Goal: Transaction & Acquisition: Purchase product/service

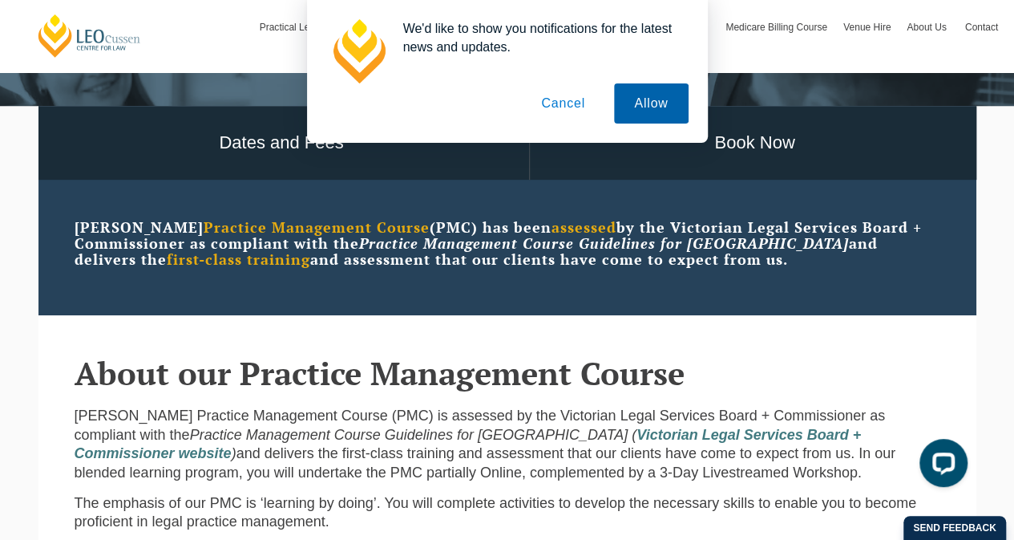
click at [629, 103] on button "Allow" at bounding box center [651, 103] width 74 height 40
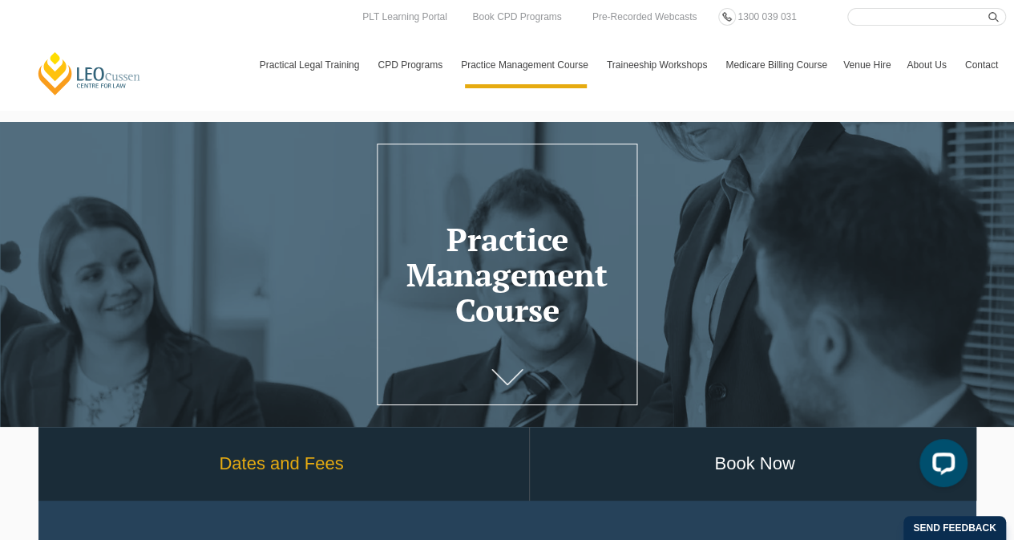
click at [257, 460] on link "Dates and Fees" at bounding box center [281, 464] width 495 height 75
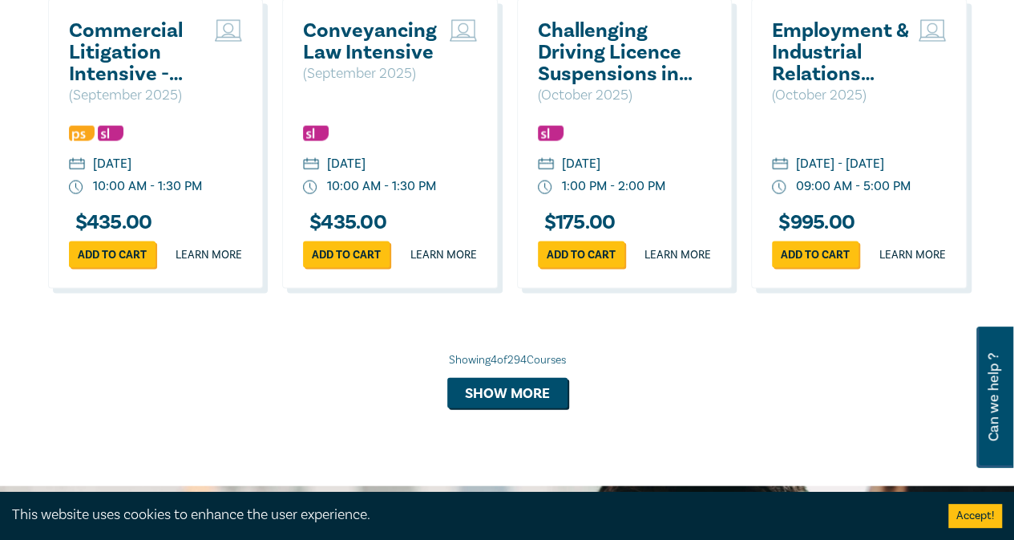
scroll to position [1604, 0]
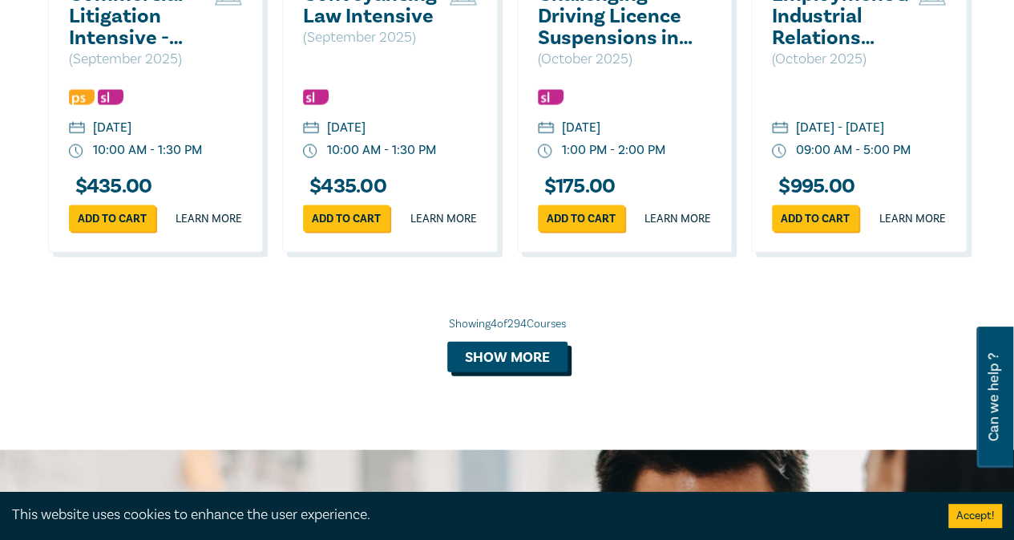
click at [540, 372] on button "Show more" at bounding box center [507, 357] width 120 height 30
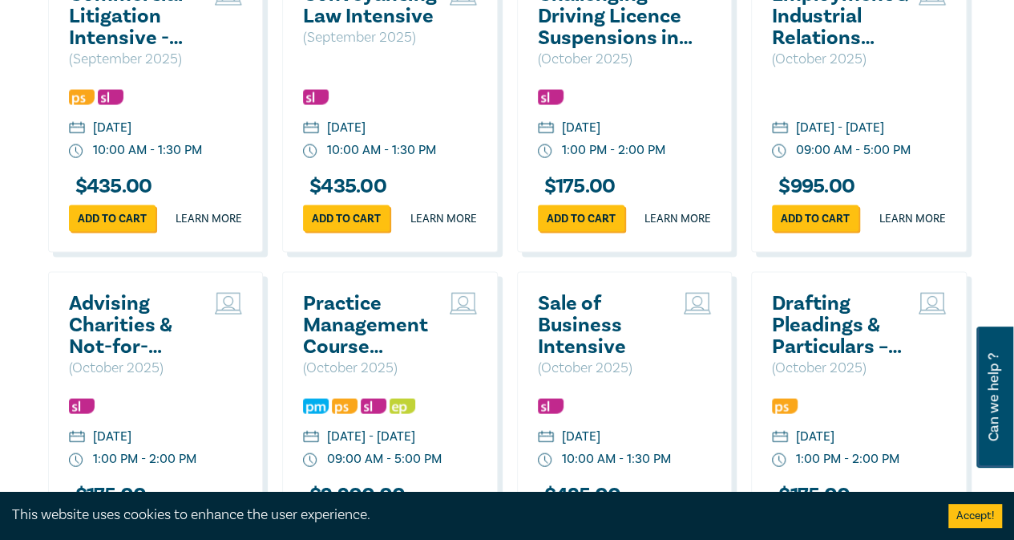
click at [354, 358] on h2 "Practice Management Course (October 2025)" at bounding box center [372, 325] width 139 height 65
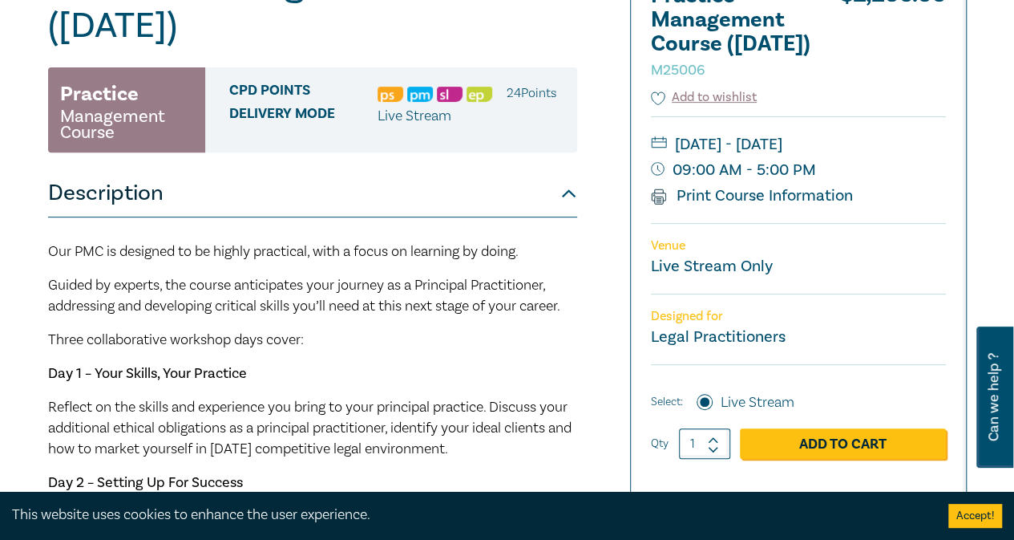
scroll to position [160, 0]
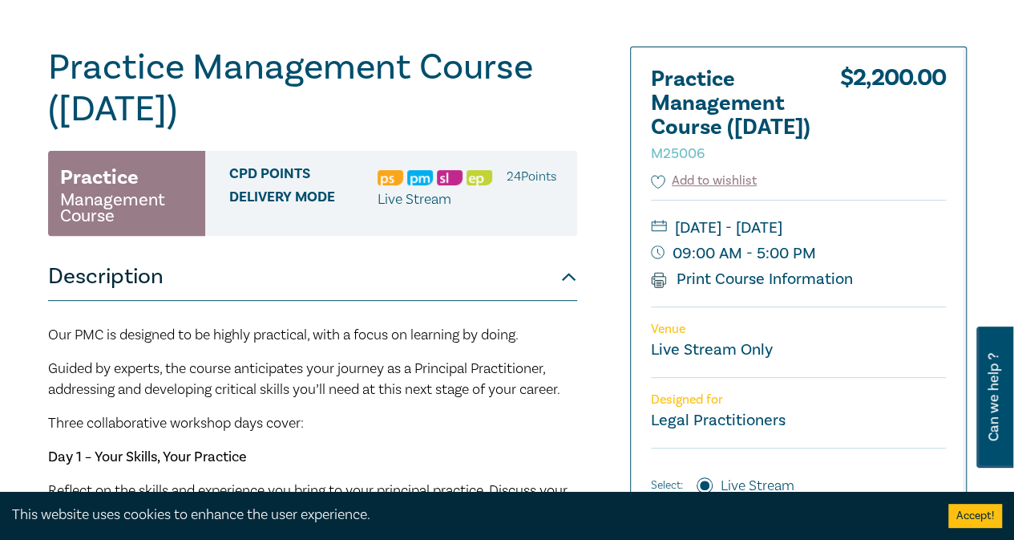
click at [316, 196] on span "Delivery Mode" at bounding box center [303, 199] width 148 height 21
click at [565, 275] on button "Description" at bounding box center [312, 277] width 529 height 48
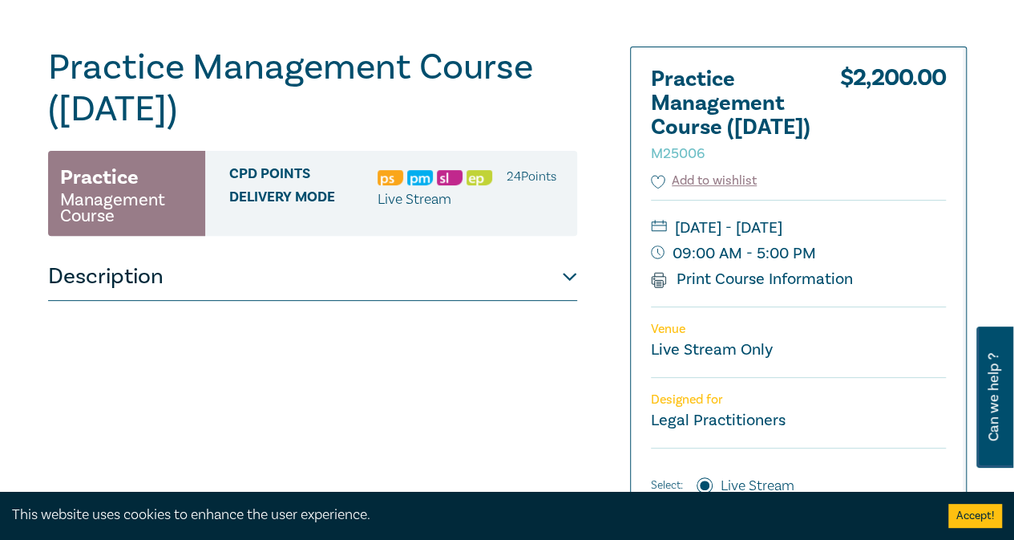
click at [565, 275] on button "Description" at bounding box center [312, 277] width 529 height 48
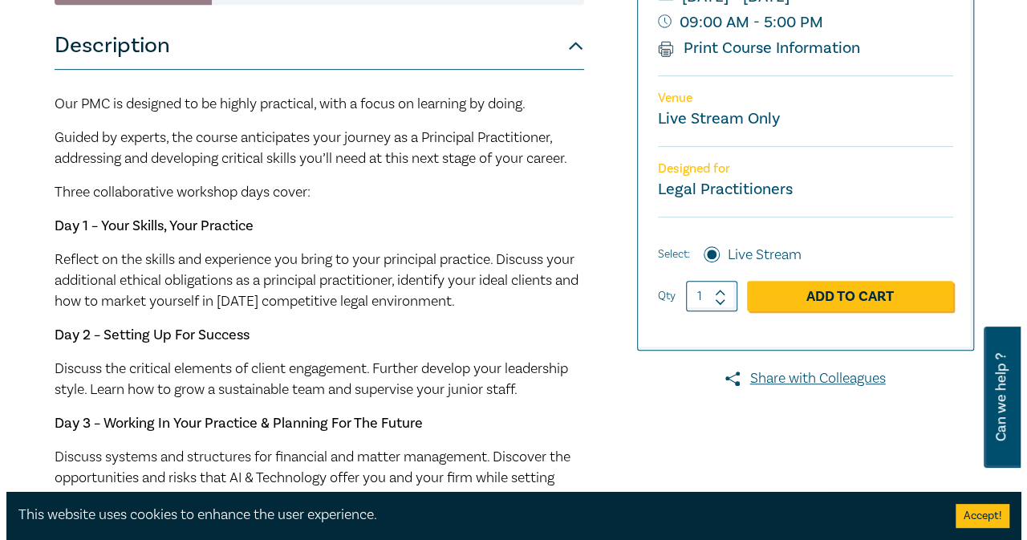
scroll to position [458, 0]
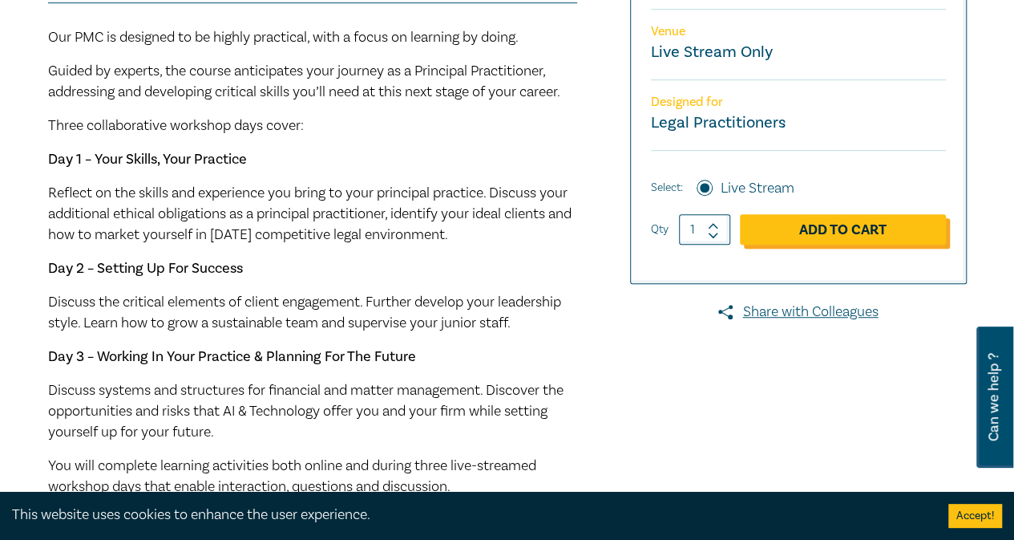
click at [849, 245] on link "Add to Cart" at bounding box center [843, 229] width 206 height 30
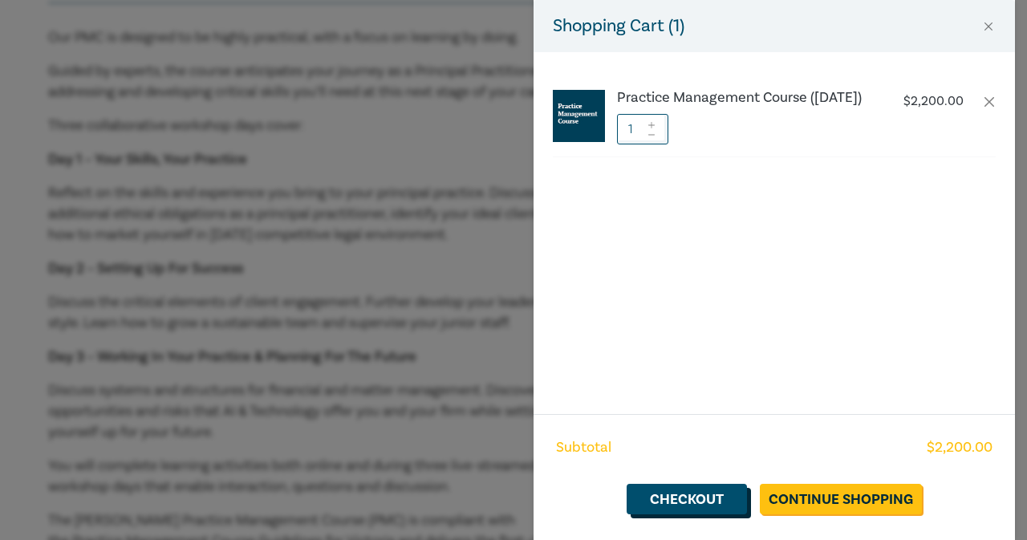
click at [688, 499] on link "Checkout" at bounding box center [686, 499] width 120 height 30
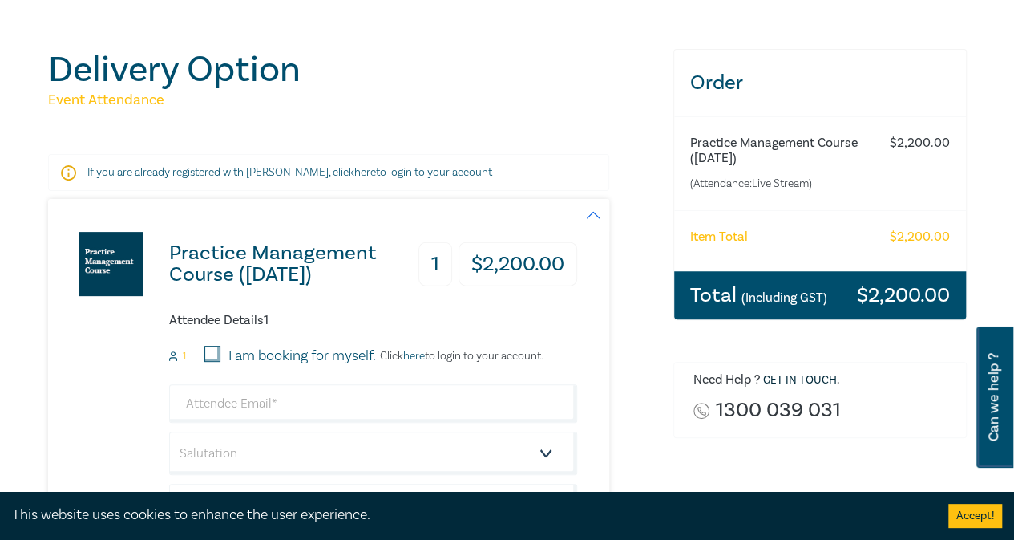
scroll to position [80, 0]
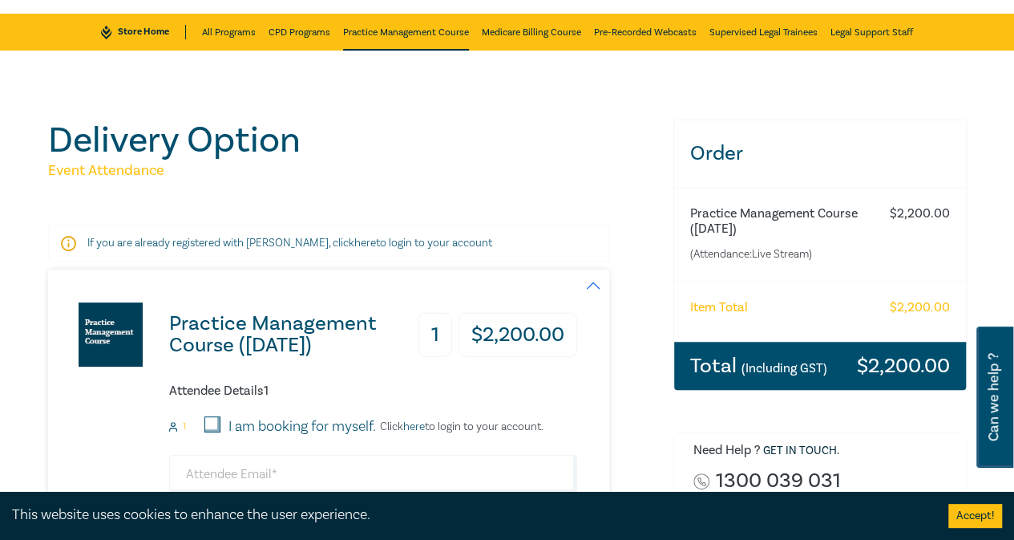
click at [428, 33] on link "Practice Management Course" at bounding box center [406, 32] width 126 height 37
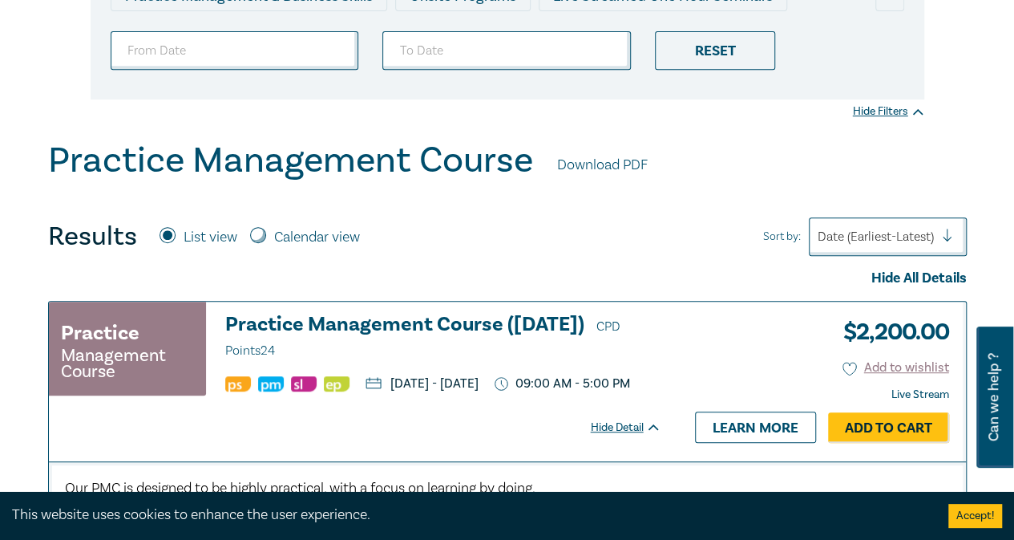
scroll to position [401, 0]
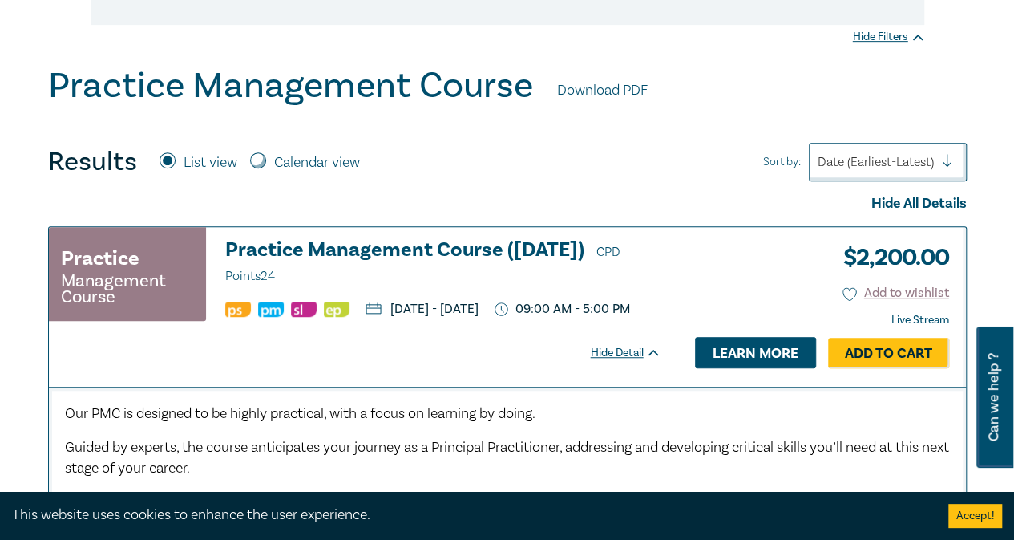
click at [739, 362] on link "Learn more" at bounding box center [755, 352] width 121 height 30
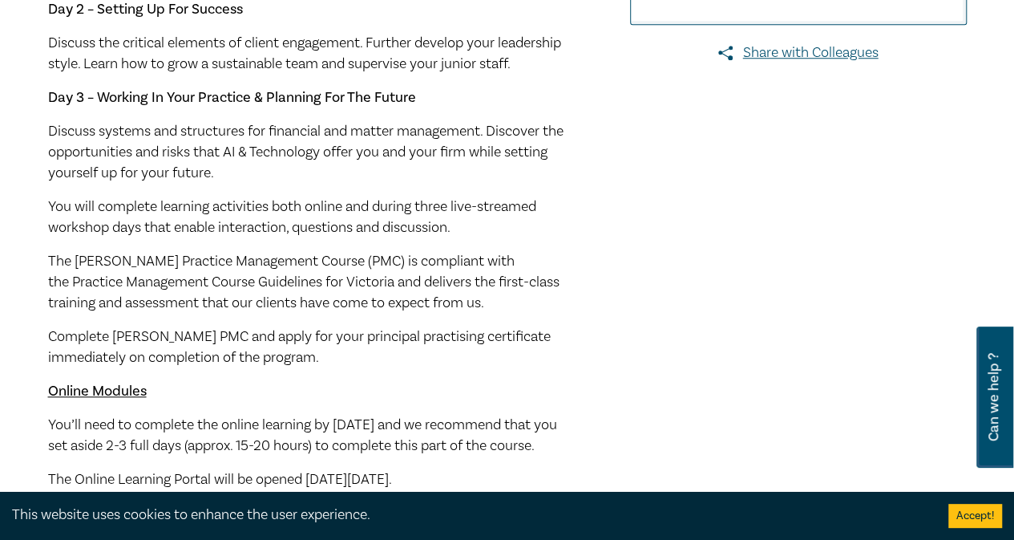
scroll to position [802, 0]
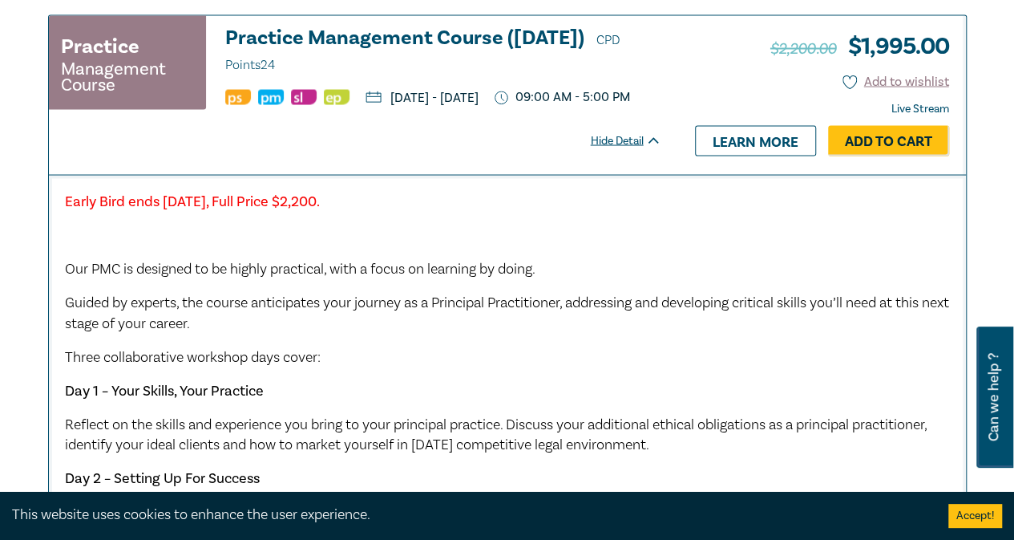
scroll to position [1444, 0]
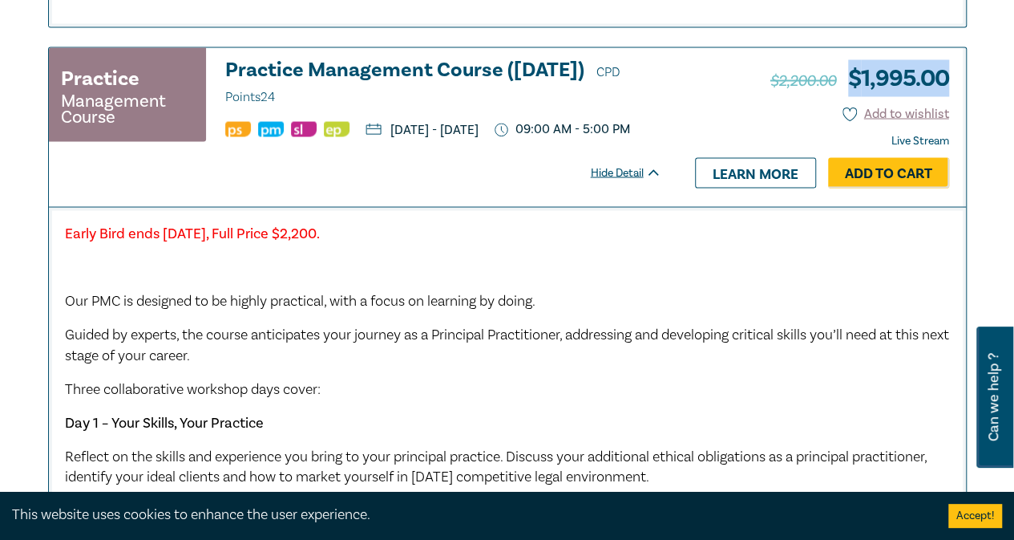
drag, startPoint x: 946, startPoint y: 95, endPoint x: 850, endPoint y: 99, distance: 95.5
click at [850, 96] on h3 "$2,200.00 $ 1,995.00" at bounding box center [860, 77] width 179 height 37
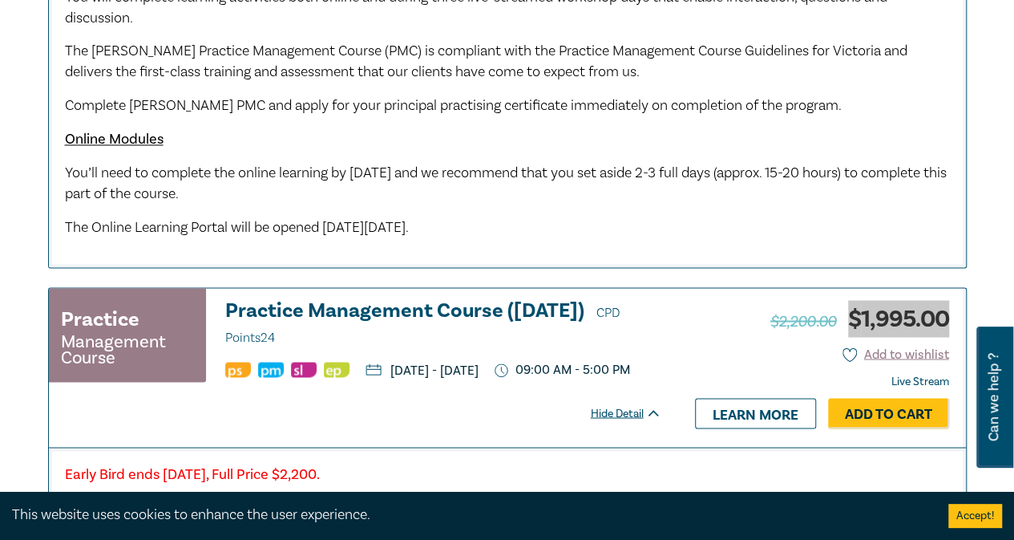
scroll to position [1283, 0]
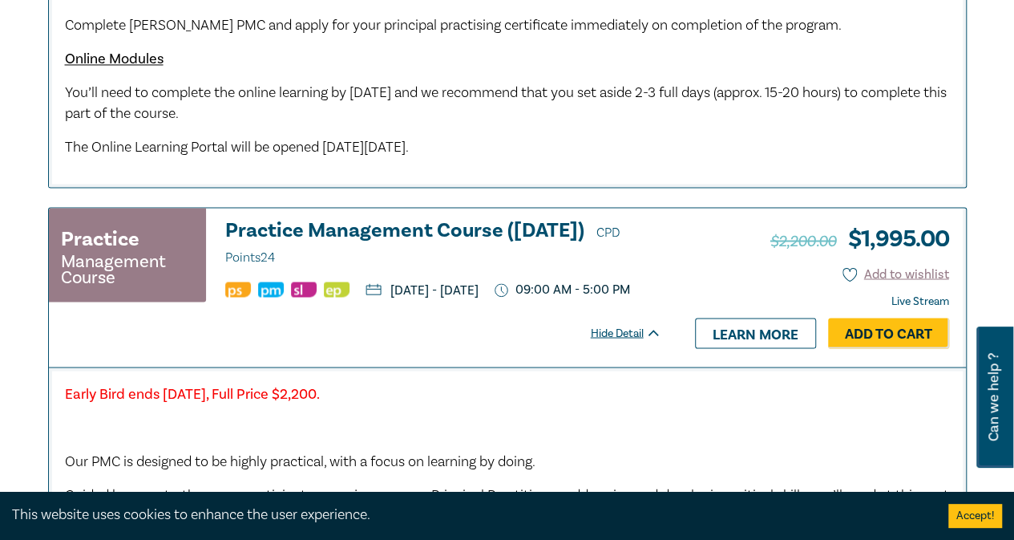
click at [613, 404] on p "Early Bird ends Friday 7 November 2025, Full Price $2,200." at bounding box center [507, 393] width 885 height 21
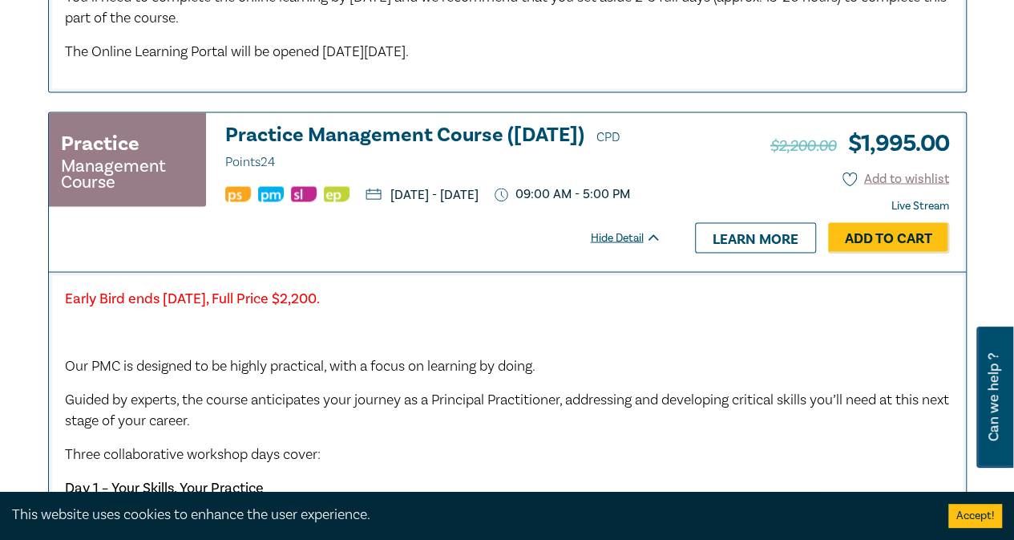
scroll to position [1363, 0]
